Goal: Communication & Community: Ask a question

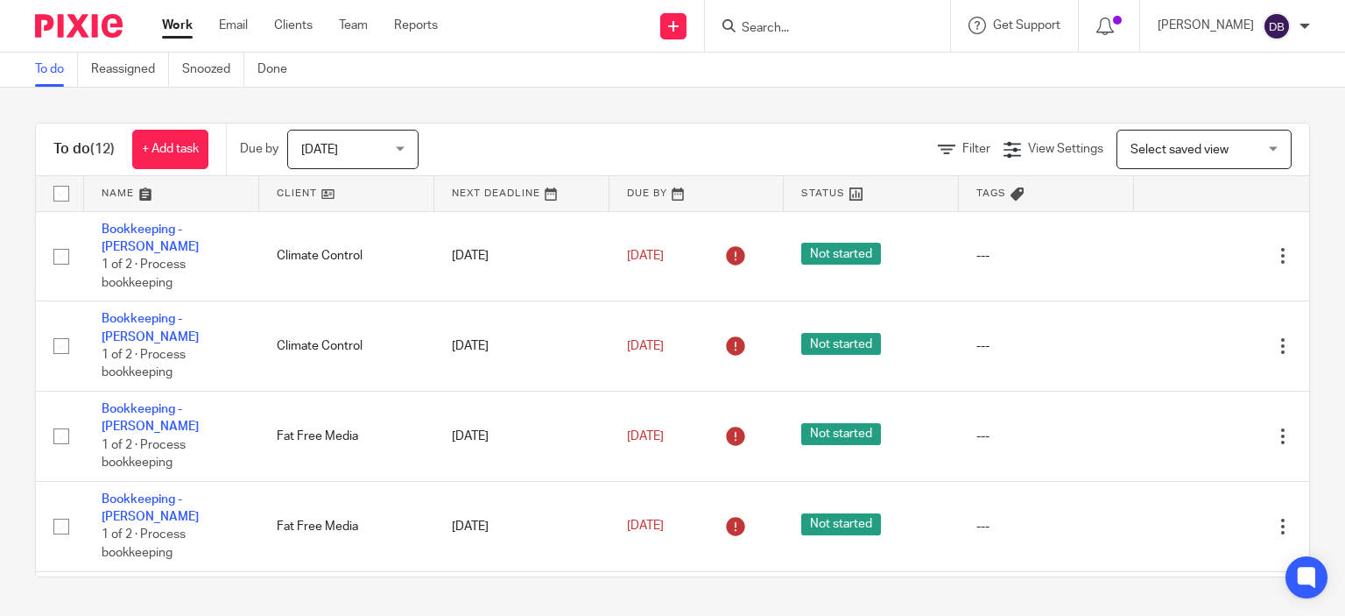
click at [845, 26] on input "Search" at bounding box center [819, 29] width 158 height 16
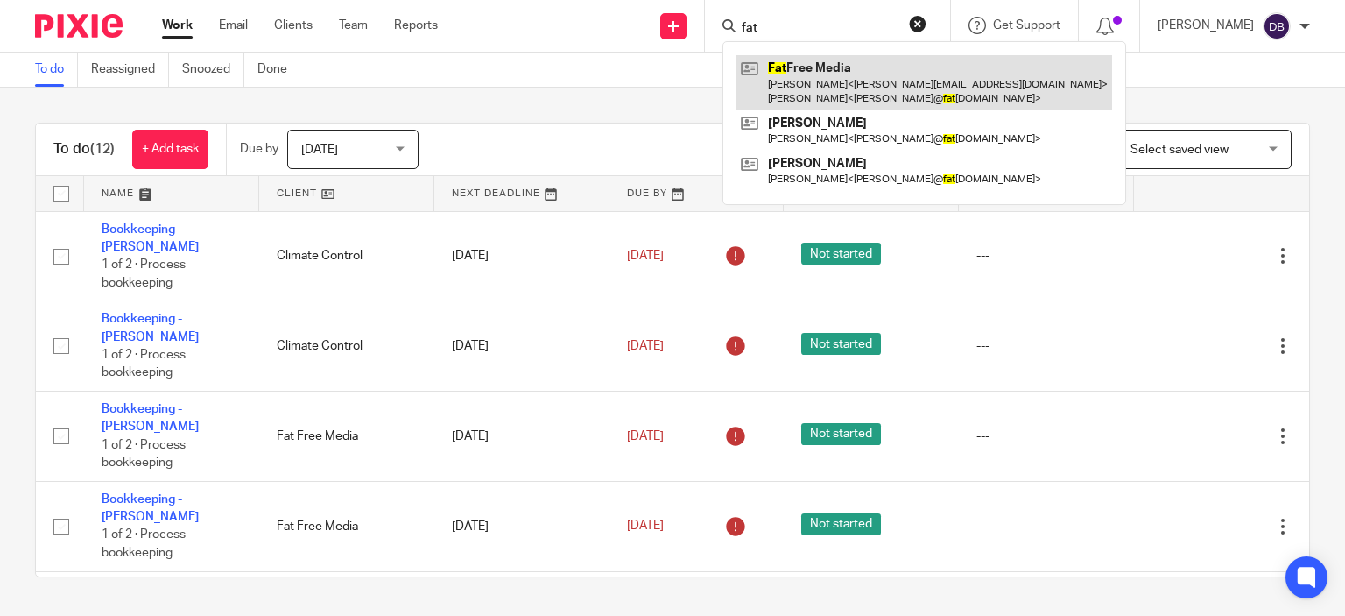
type input "fat"
click at [821, 62] on link at bounding box center [924, 82] width 376 height 54
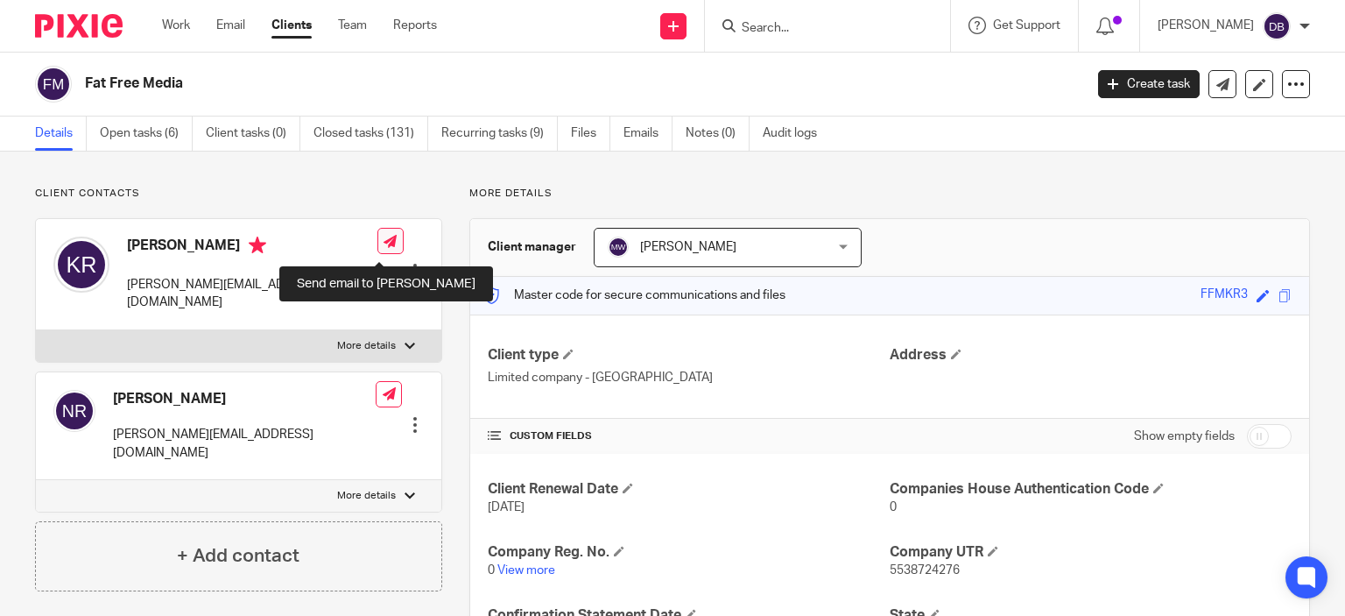
click at [384, 244] on icon at bounding box center [390, 241] width 13 height 13
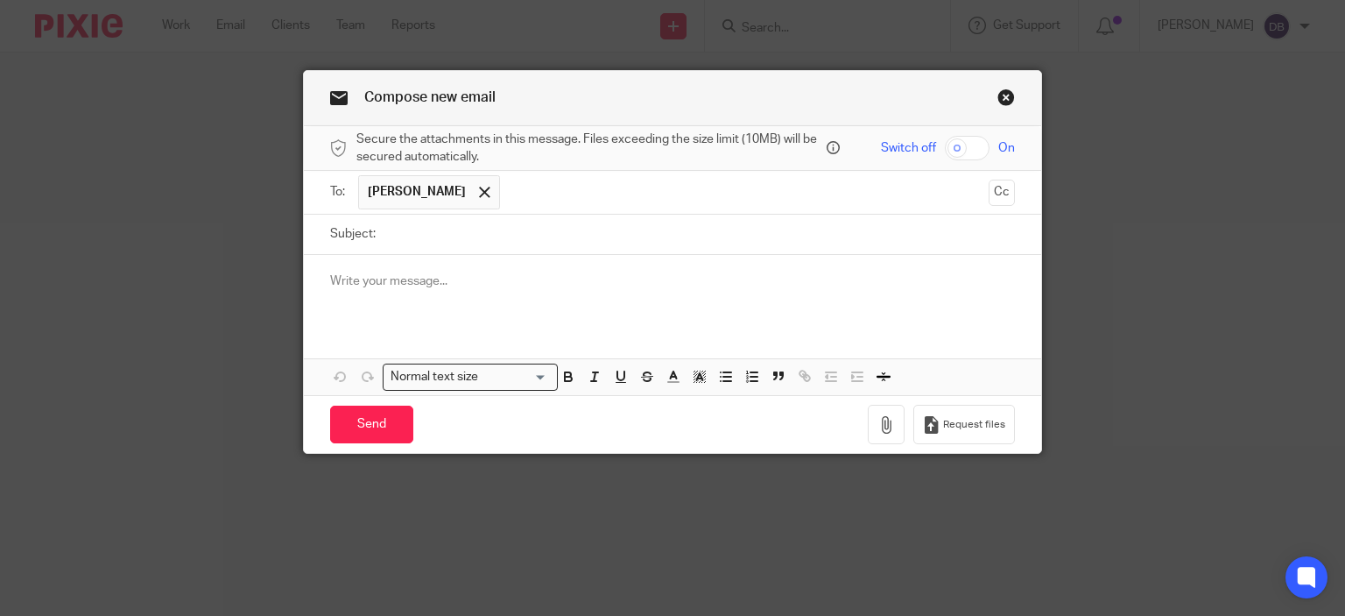
click at [439, 234] on input "Subject:" at bounding box center [699, 234] width 631 height 39
type input "September Bookkeeping"
click at [683, 272] on p at bounding box center [673, 281] width 686 height 18
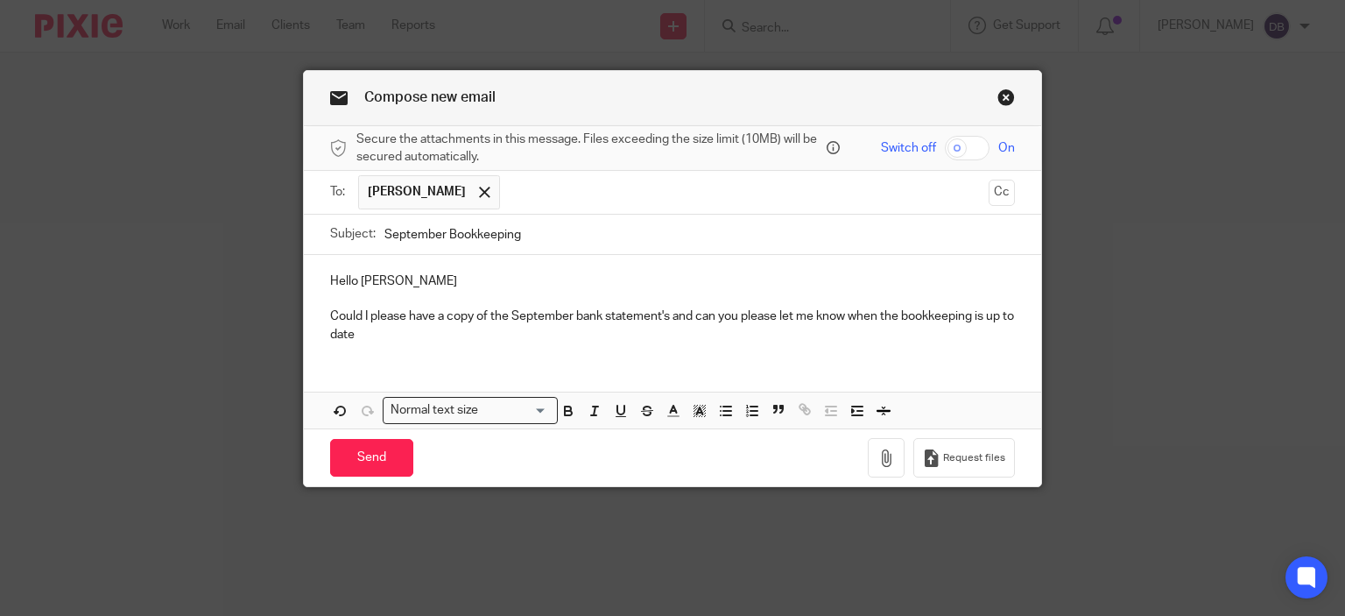
click at [469, 338] on p "Could I please have a copy of the September bank statement's and can you please…" at bounding box center [673, 325] width 686 height 36
drag, startPoint x: 592, startPoint y: 332, endPoint x: 652, endPoint y: 358, distance: 65.1
click at [592, 334] on p "Could I please have a copy of the September bank statement's and can you please…" at bounding box center [673, 325] width 686 height 36
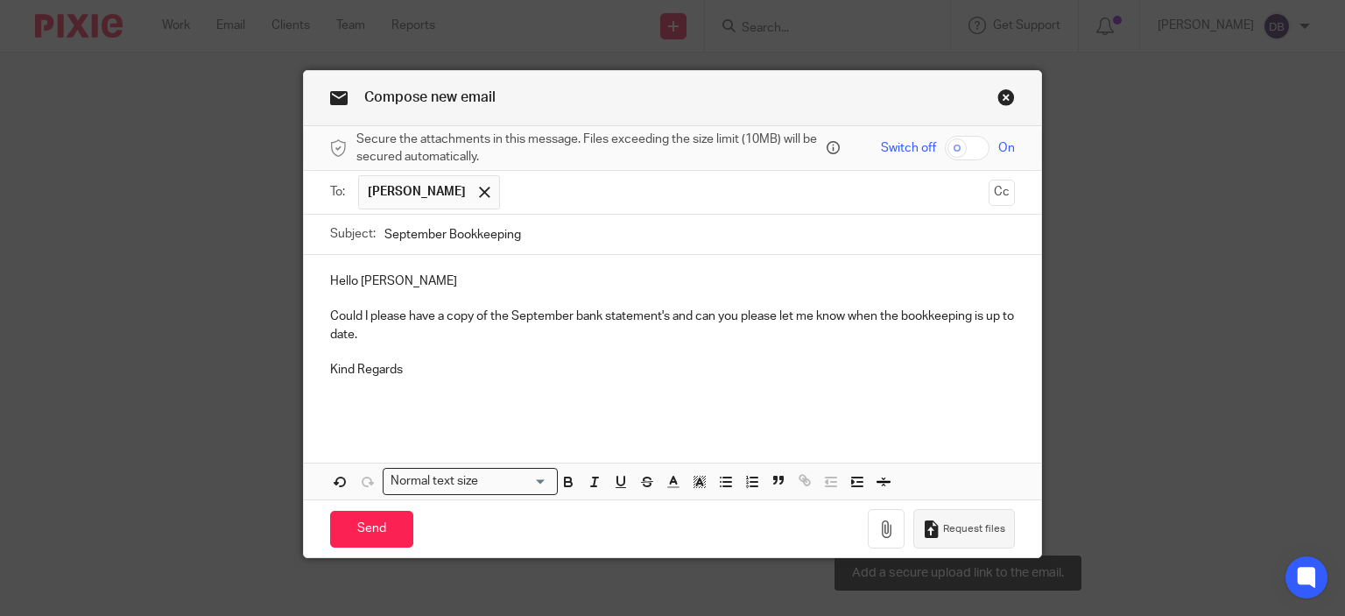
click at [963, 532] on span "Request files" at bounding box center [974, 529] width 62 height 14
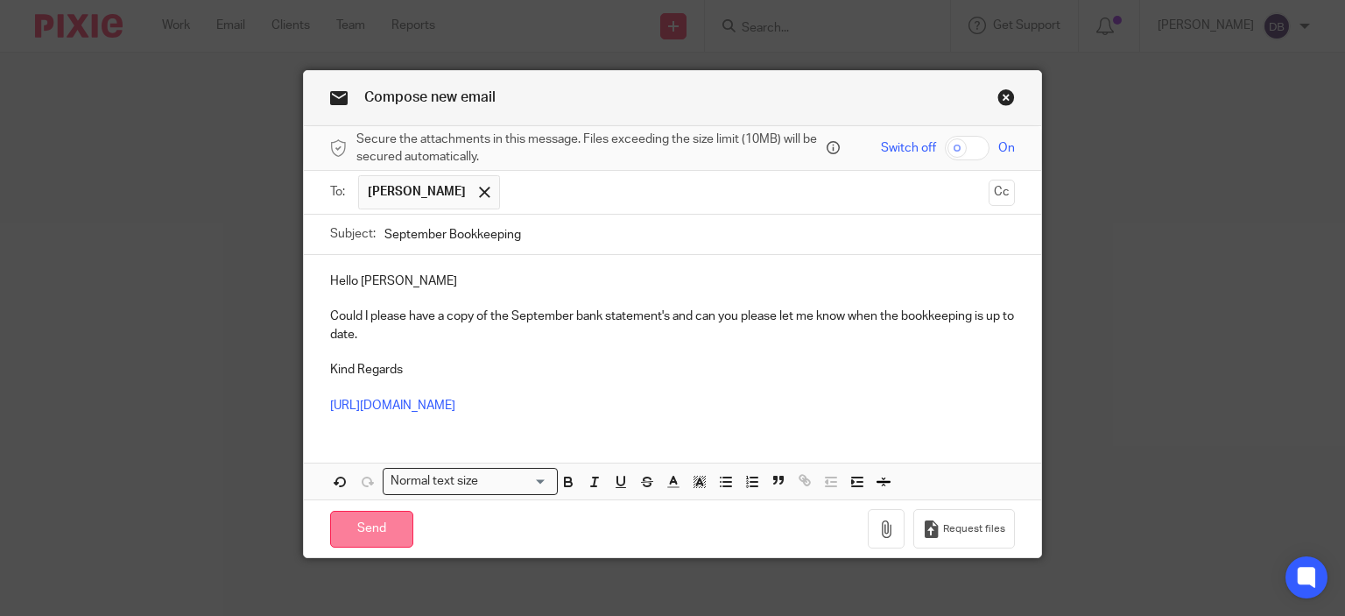
click at [363, 514] on input "Send" at bounding box center [371, 530] width 83 height 38
